Goal: Transaction & Acquisition: Obtain resource

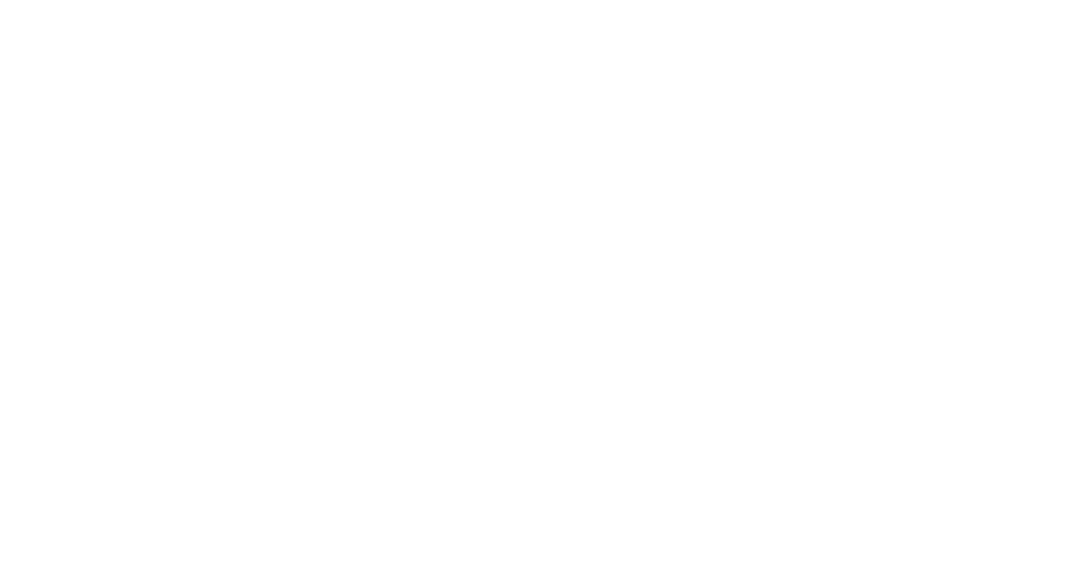
select select ""en""
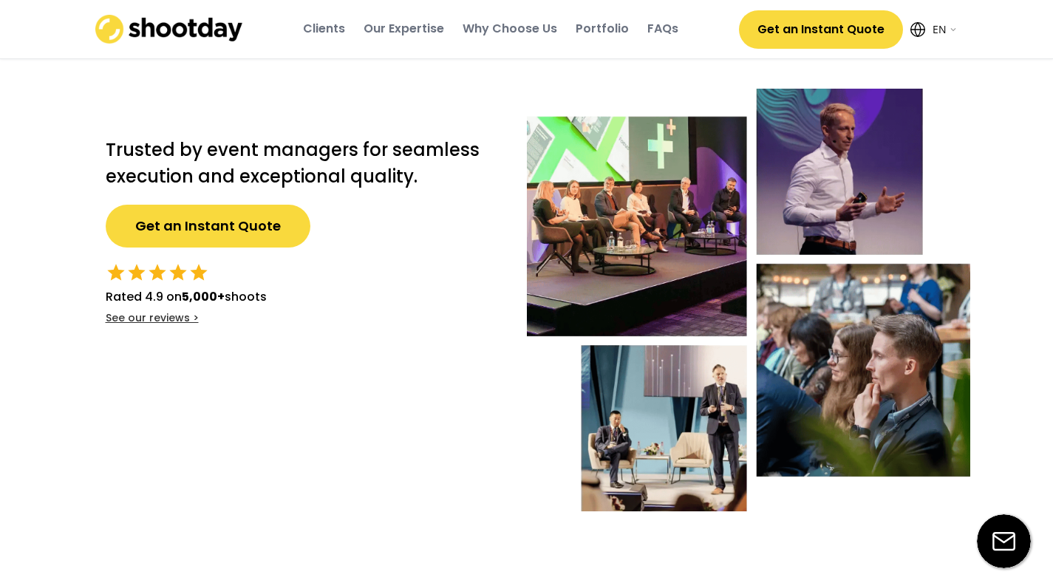
click at [262, 227] on button "Get an Instant Quote" at bounding box center [208, 226] width 205 height 43
